Goal: Task Accomplishment & Management: Use online tool/utility

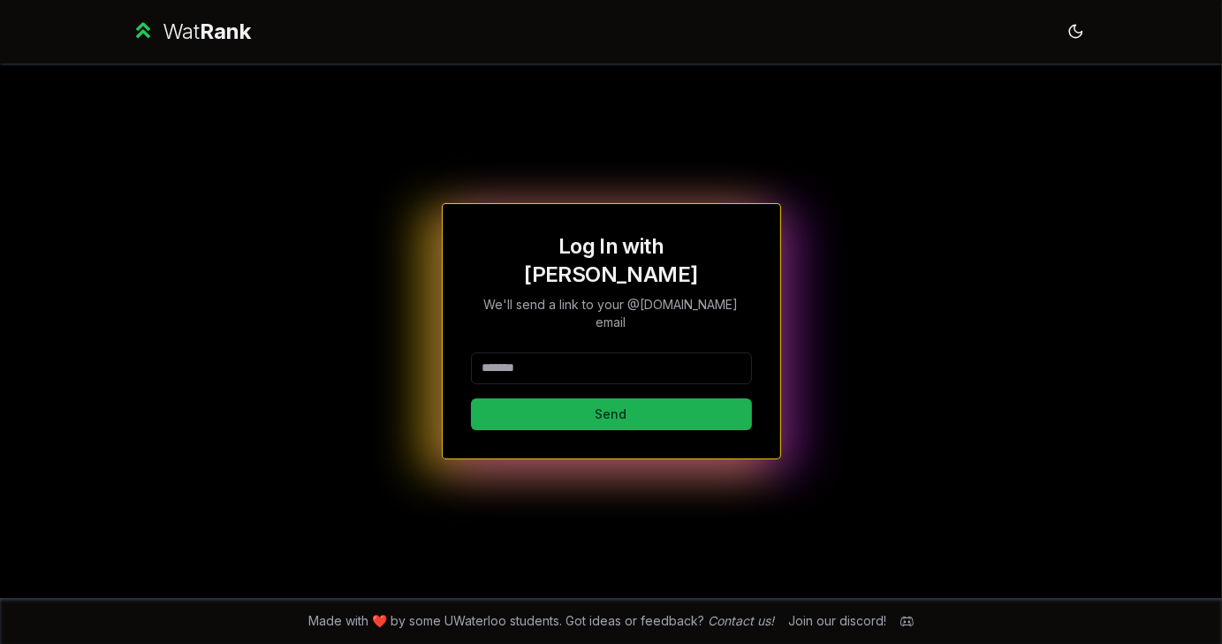
click at [586, 398] on button "Send" at bounding box center [611, 414] width 281 height 32
type input "********"
click at [511, 404] on button "Send" at bounding box center [611, 414] width 281 height 32
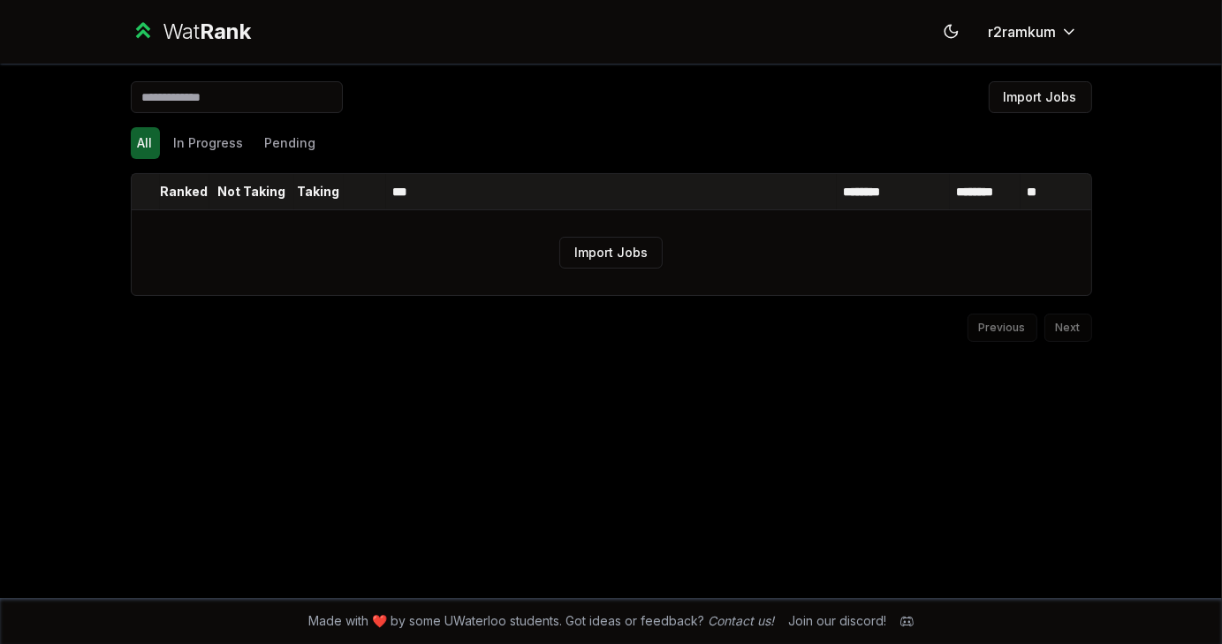
click at [264, 104] on input at bounding box center [237, 97] width 212 height 32
click at [1072, 95] on button "Import Jobs" at bounding box center [1039, 97] width 103 height 32
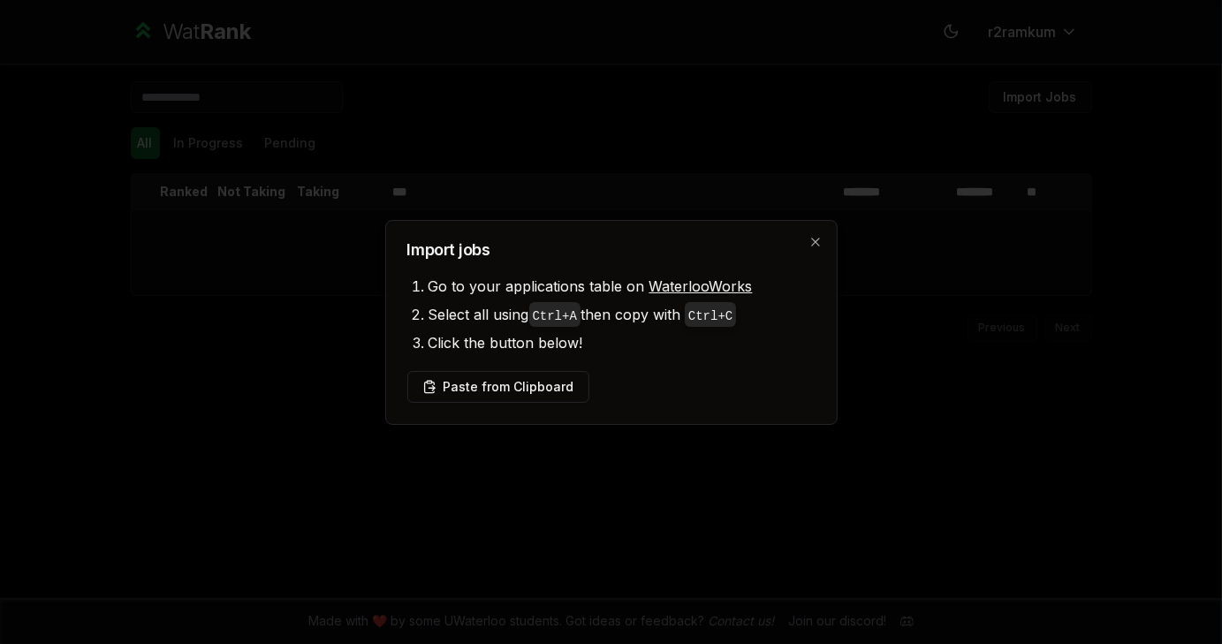
click at [493, 409] on div "Import jobs Go to your applications table on WaterlooWorks Select all using Ctr…" at bounding box center [611, 322] width 452 height 205
click at [482, 392] on button "Paste from Clipboard" at bounding box center [498, 387] width 182 height 32
click at [431, 432] on div at bounding box center [611, 322] width 1222 height 644
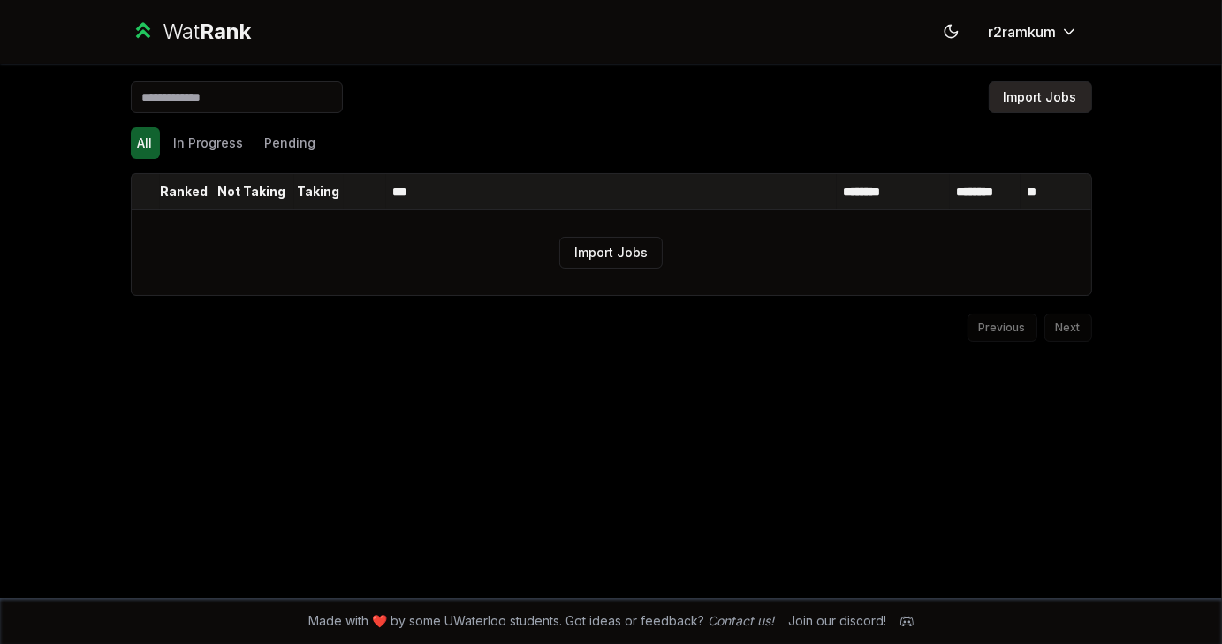
click at [1033, 98] on button "Import Jobs" at bounding box center [1039, 97] width 103 height 32
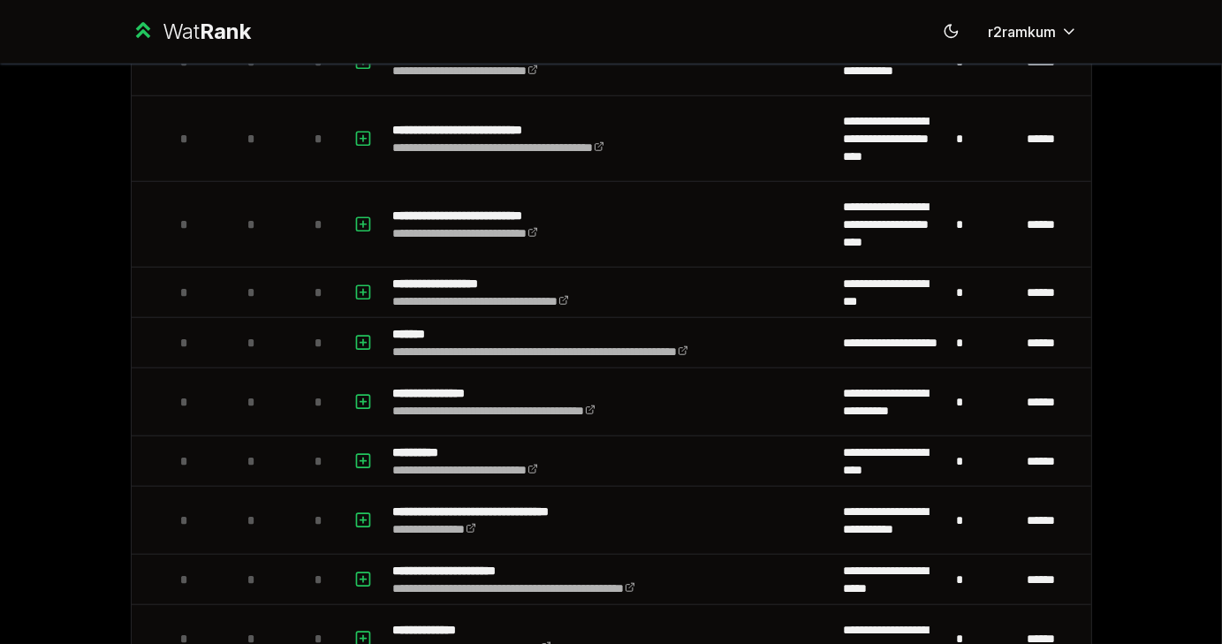
scroll to position [1430, 0]
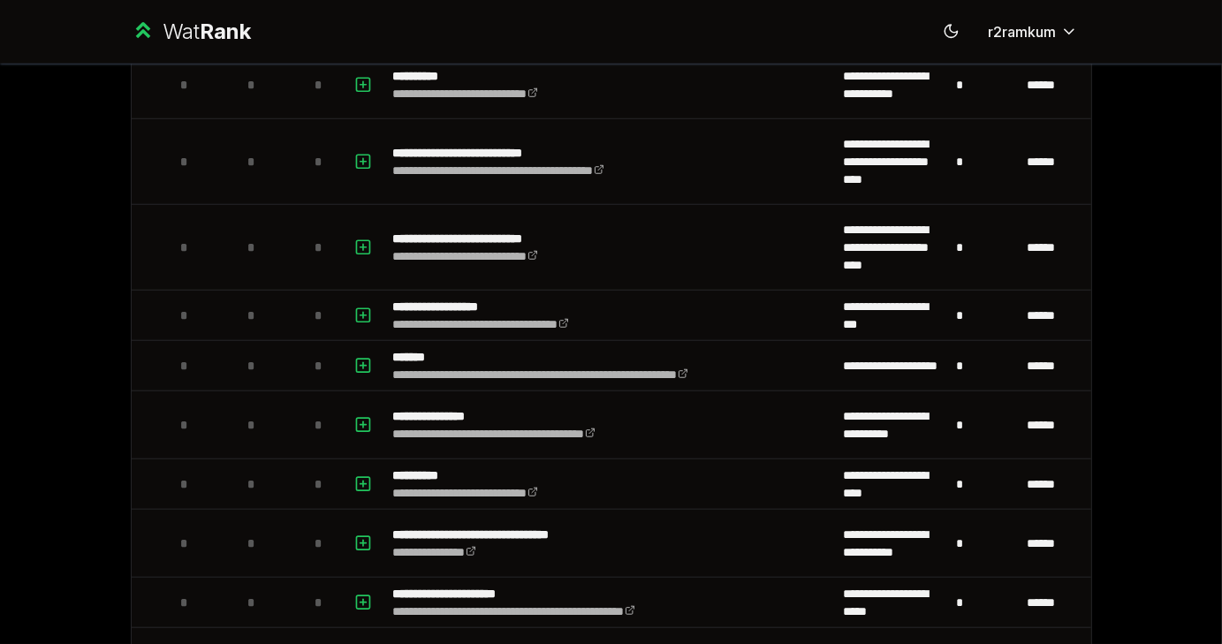
click at [1171, 238] on div "**********" at bounding box center [611, 322] width 1222 height 644
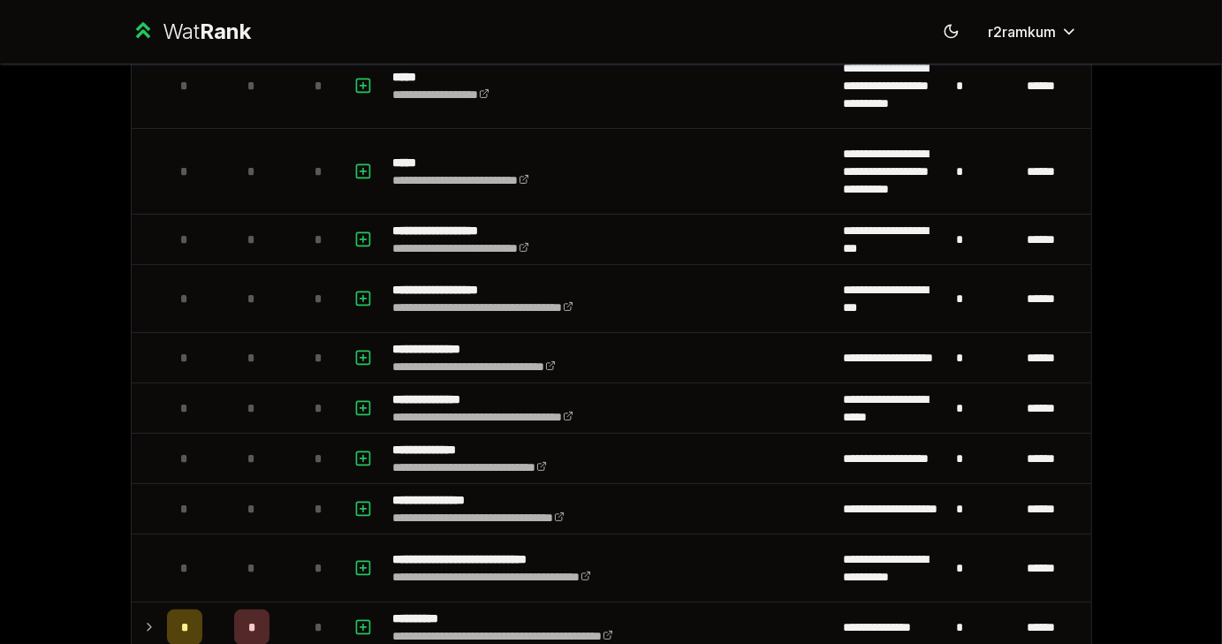
scroll to position [0, 0]
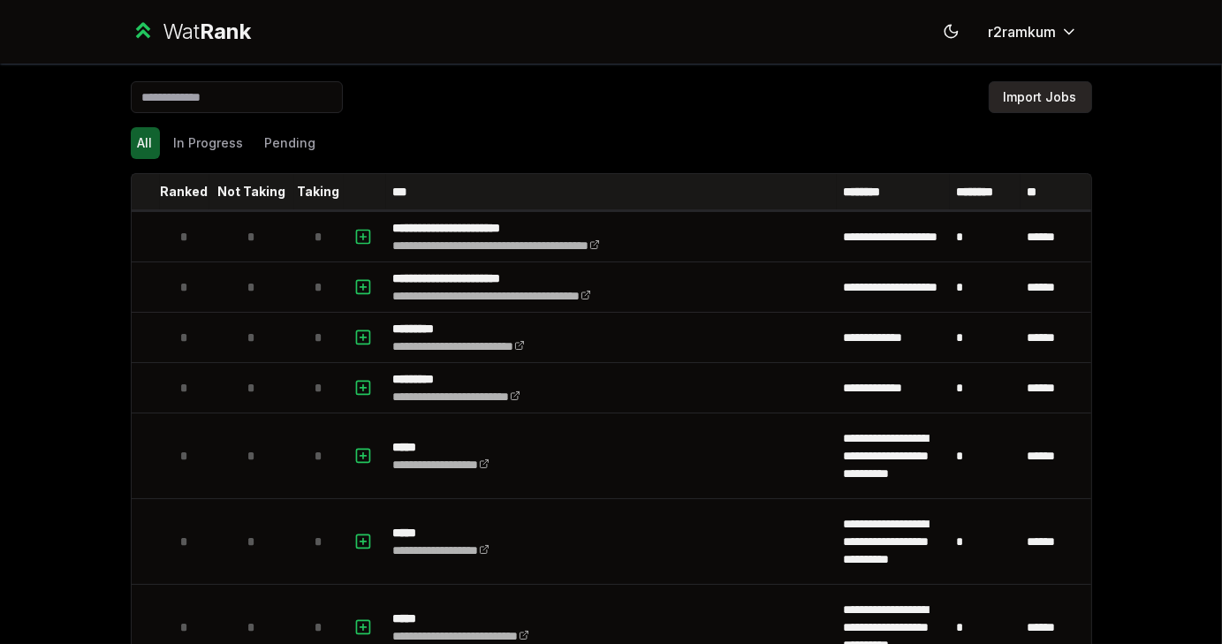
click at [1038, 95] on button "Import Jobs" at bounding box center [1039, 97] width 103 height 32
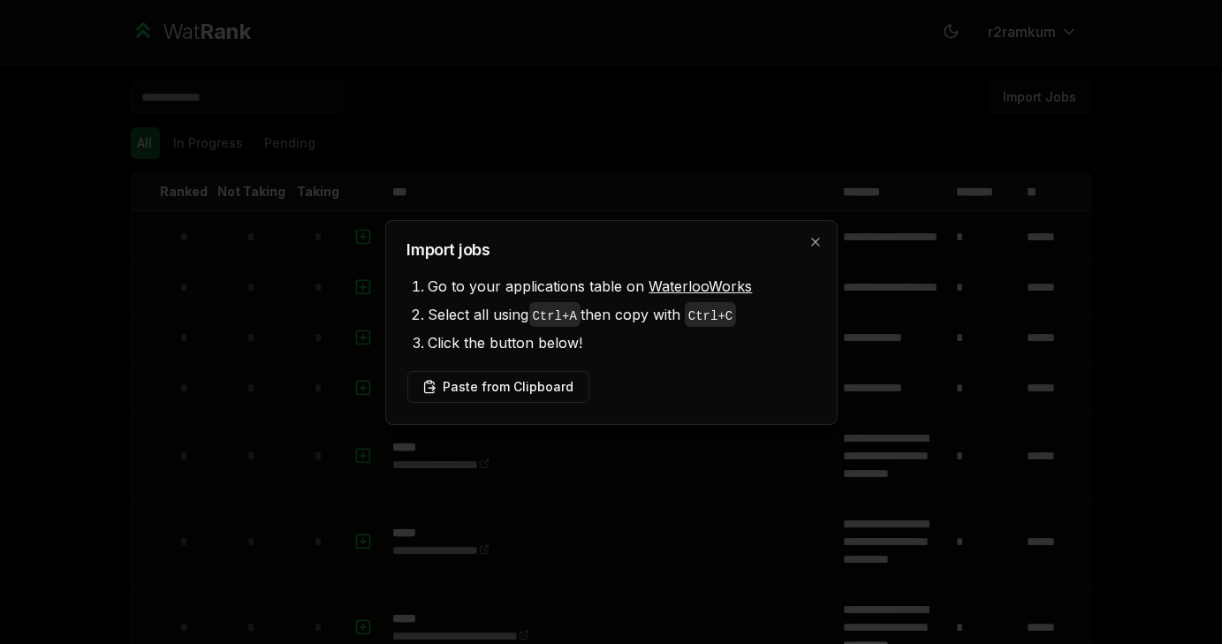
click at [608, 336] on li "Click the button below!" at bounding box center [621, 343] width 387 height 28
click at [566, 381] on button "Paste from Clipboard" at bounding box center [498, 387] width 182 height 32
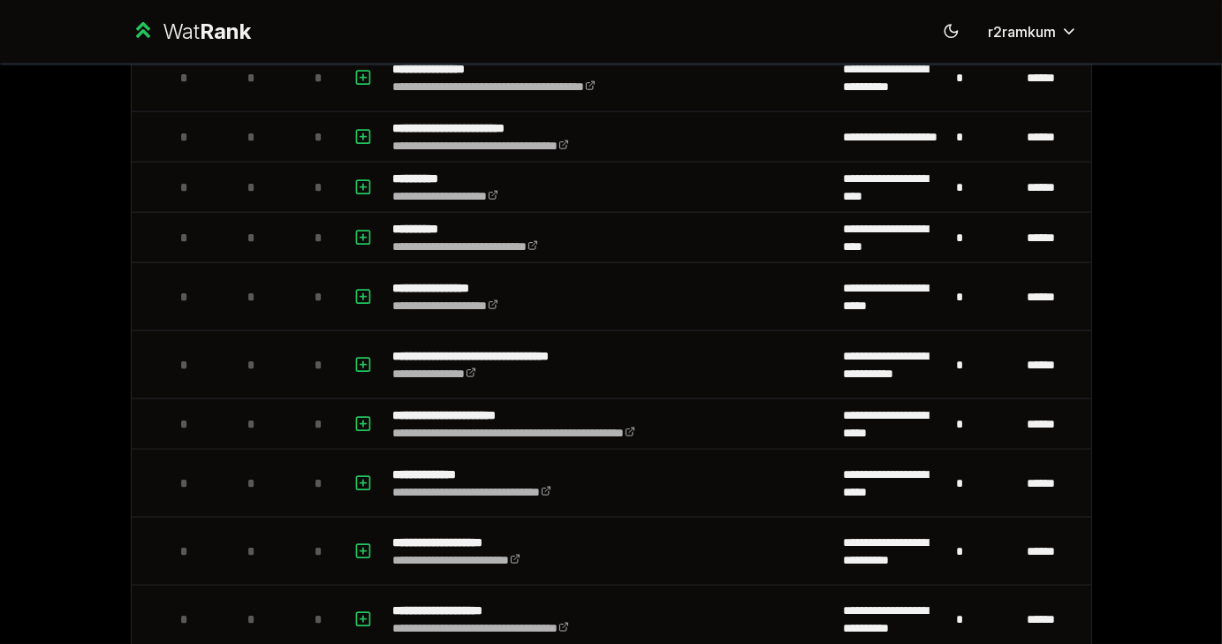
scroll to position [1985, 0]
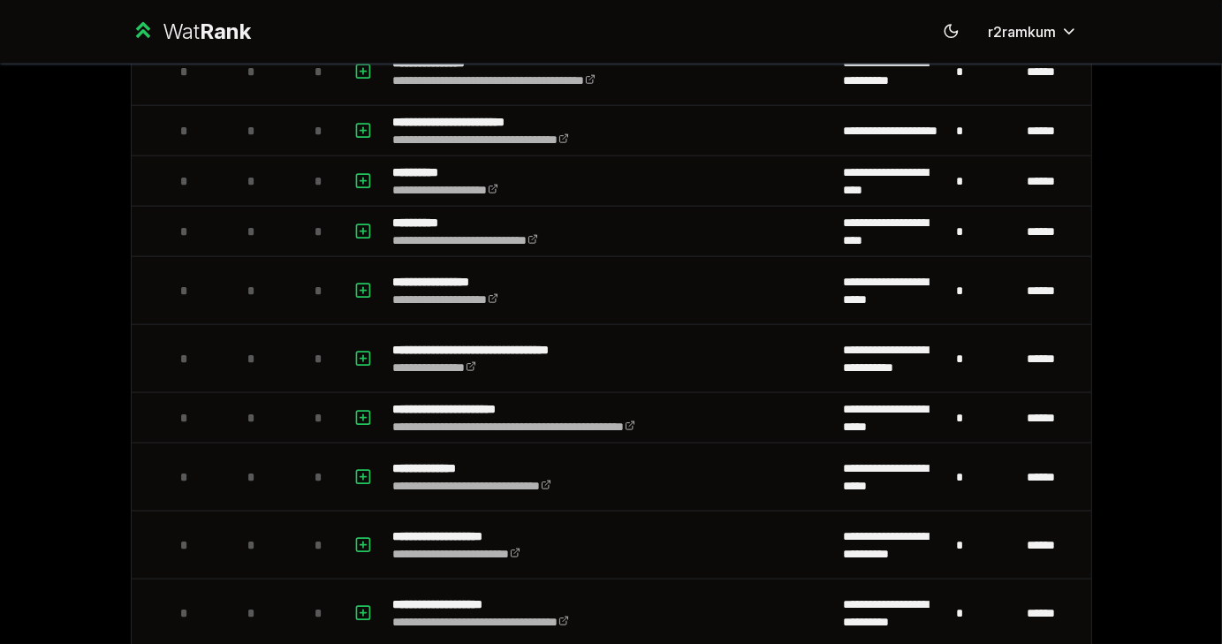
click at [0, 333] on div "**********" at bounding box center [611, 322] width 1222 height 644
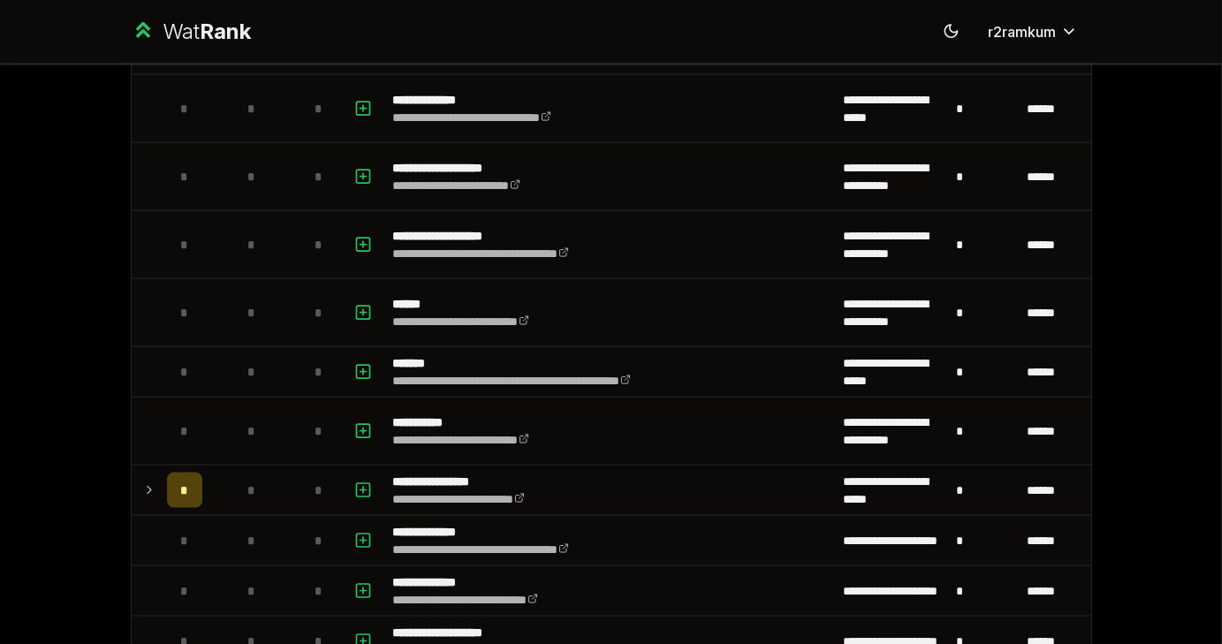
scroll to position [2931, 0]
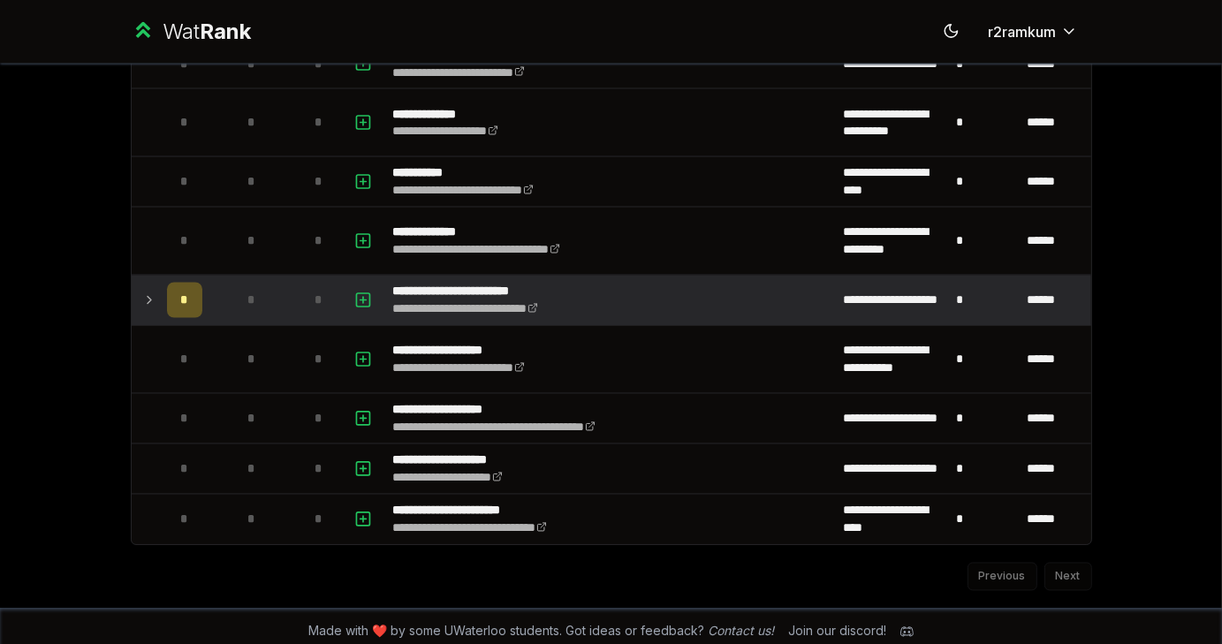
click at [136, 307] on td at bounding box center [146, 300] width 28 height 49
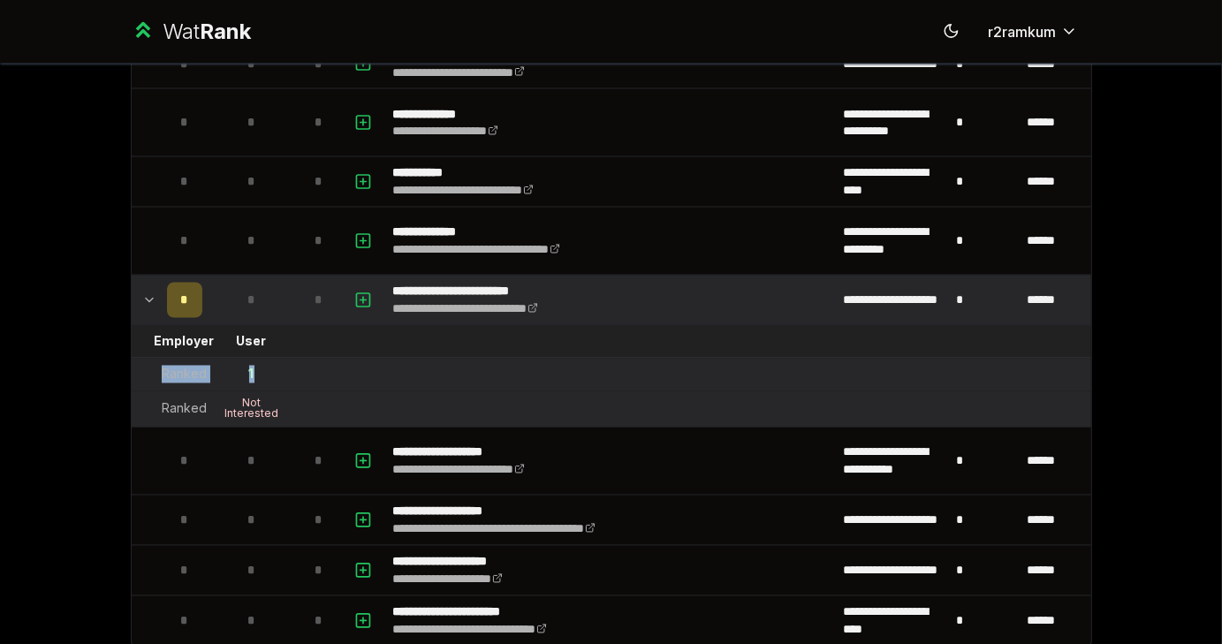
drag, startPoint x: 258, startPoint y: 370, endPoint x: 138, endPoint y: 368, distance: 120.2
click at [138, 368] on tr "Ranked 1" at bounding box center [611, 375] width 959 height 33
click at [138, 368] on td at bounding box center [146, 375] width 28 height 32
click at [271, 340] on td "User" at bounding box center [251, 342] width 85 height 32
click at [178, 366] on div "Ranked" at bounding box center [184, 375] width 45 height 18
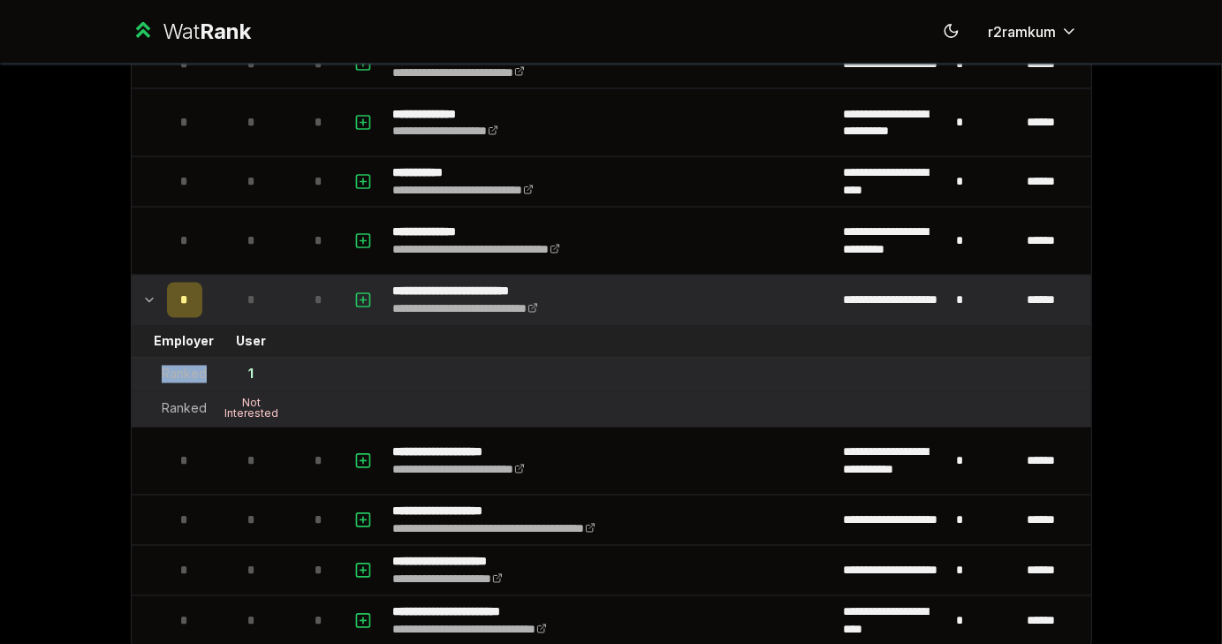
click at [178, 366] on div "Ranked" at bounding box center [184, 375] width 45 height 18
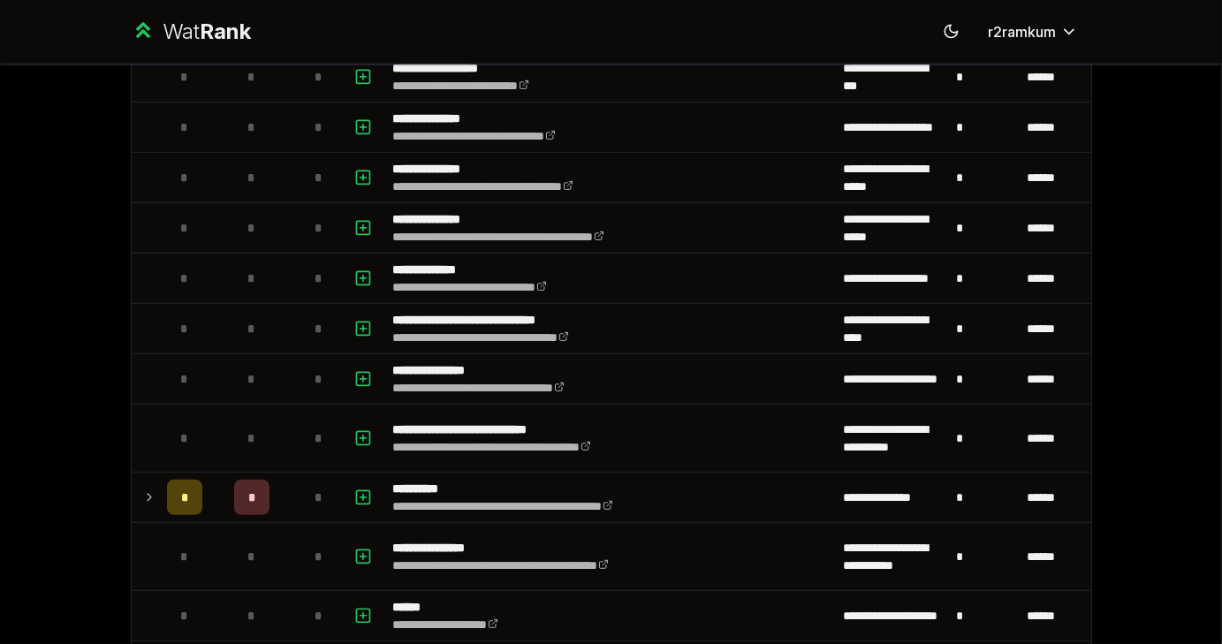
scroll to position [0, 0]
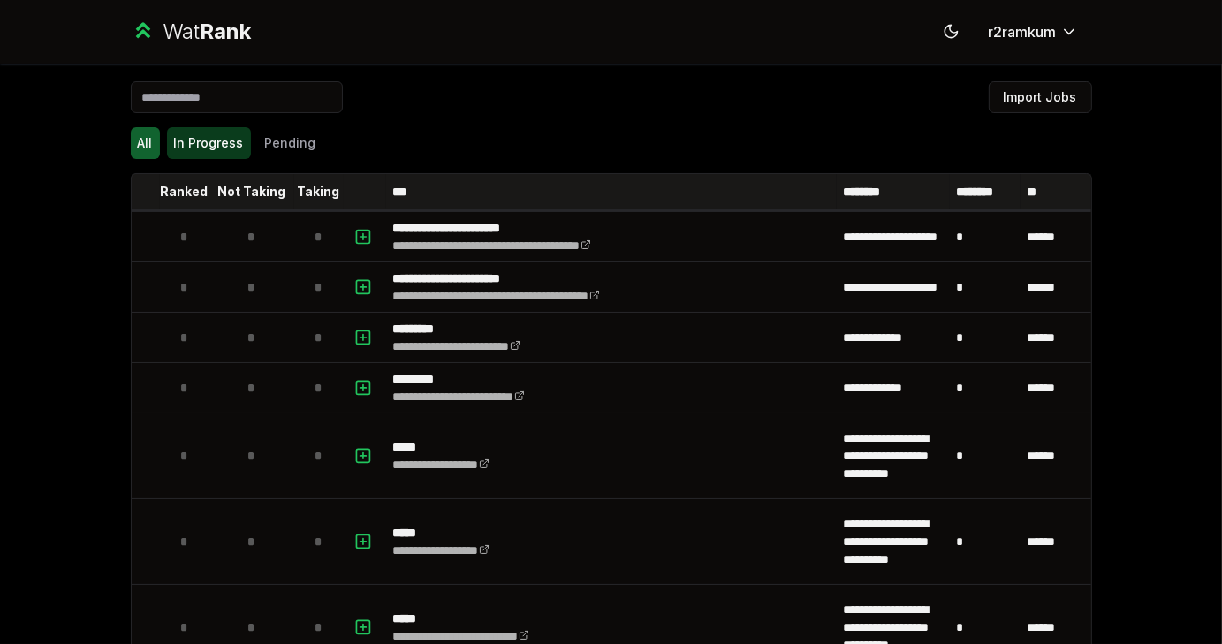
click at [200, 146] on button "In Progress" at bounding box center [209, 143] width 84 height 32
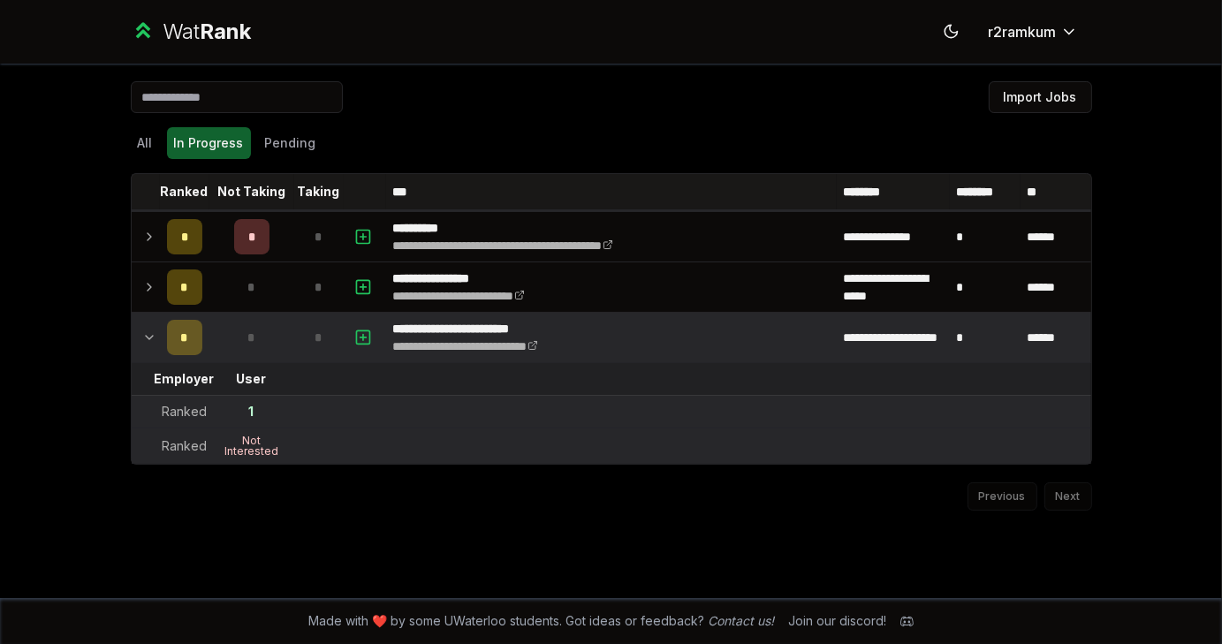
drag, startPoint x: 272, startPoint y: 148, endPoint x: 168, endPoint y: 324, distance: 205.1
click at [168, 324] on div "**********" at bounding box center [611, 295] width 961 height 429
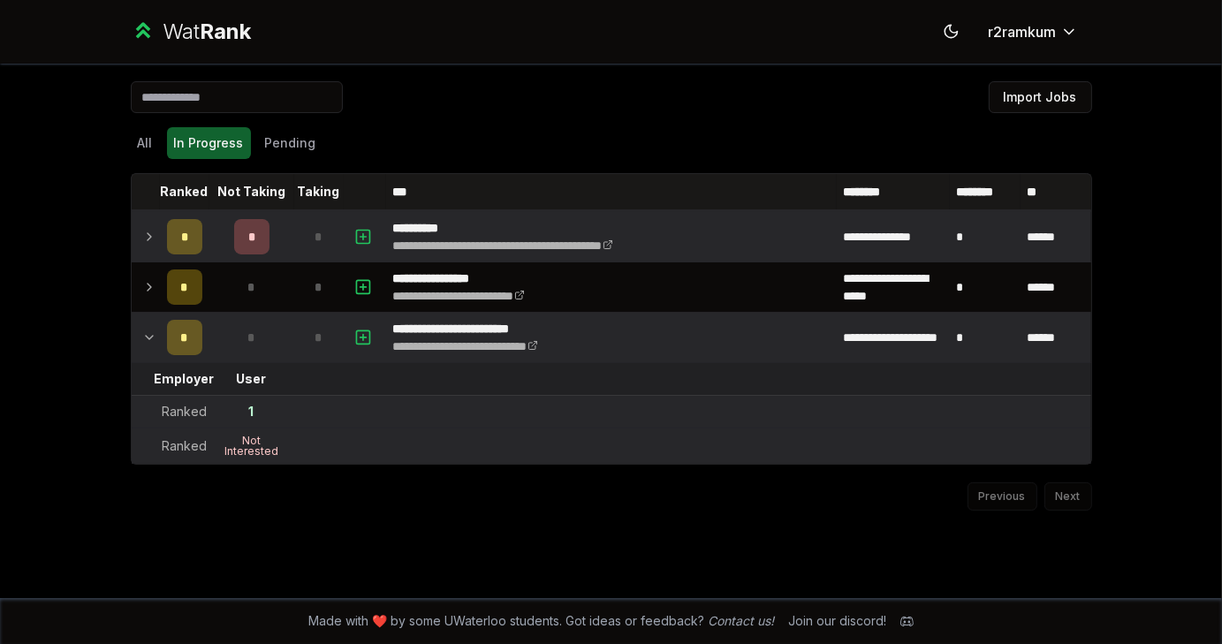
click at [149, 236] on icon at bounding box center [150, 236] width 4 height 7
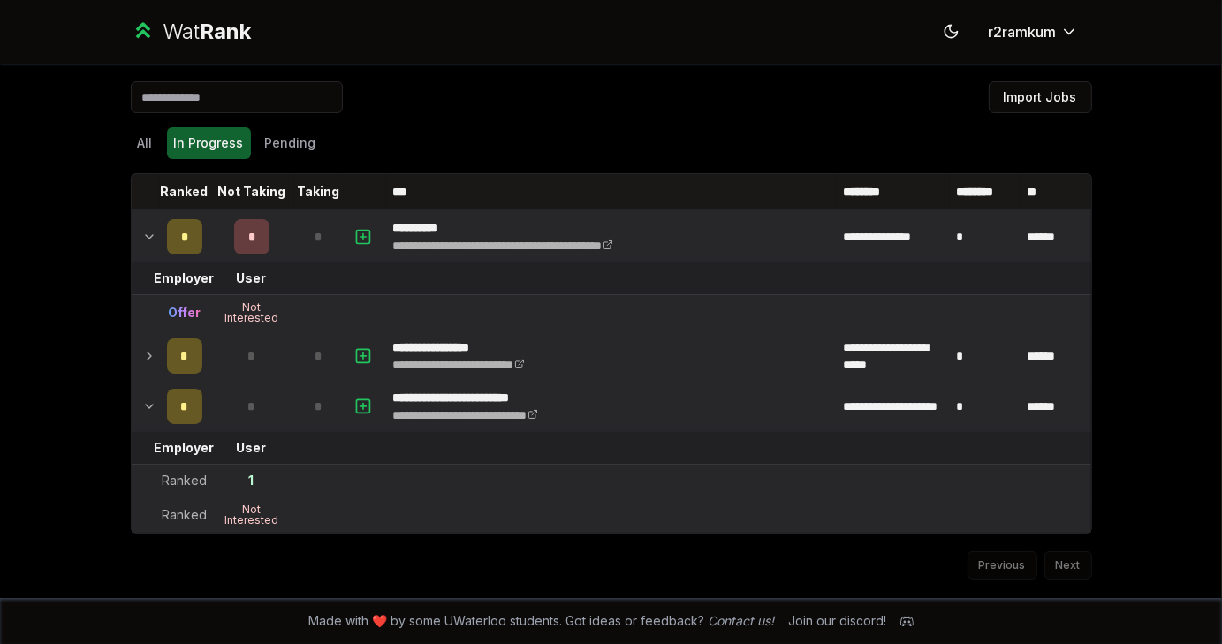
click at [161, 352] on td "*" at bounding box center [184, 355] width 49 height 49
